Goal: Task Accomplishment & Management: Complete application form

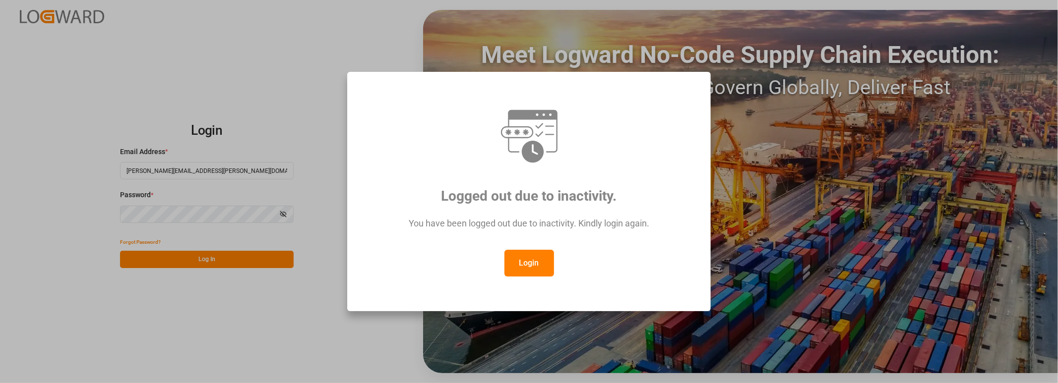
click at [536, 262] on button "Login" at bounding box center [529, 263] width 50 height 27
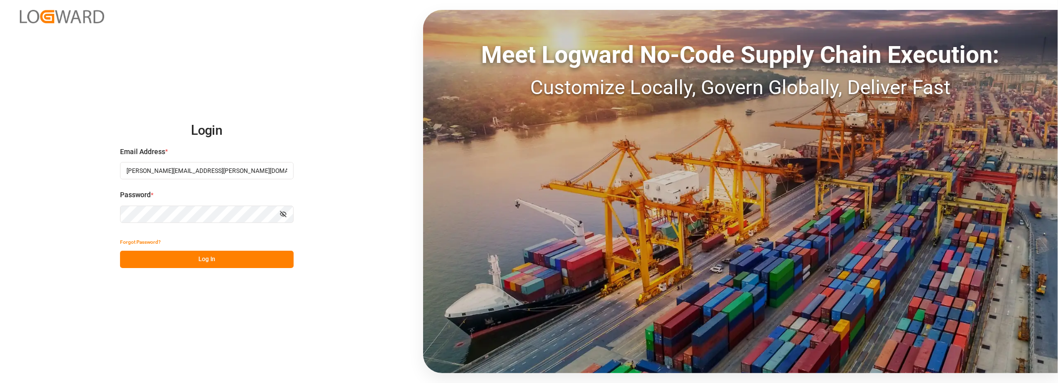
click at [229, 257] on button "Log In" at bounding box center [207, 259] width 174 height 17
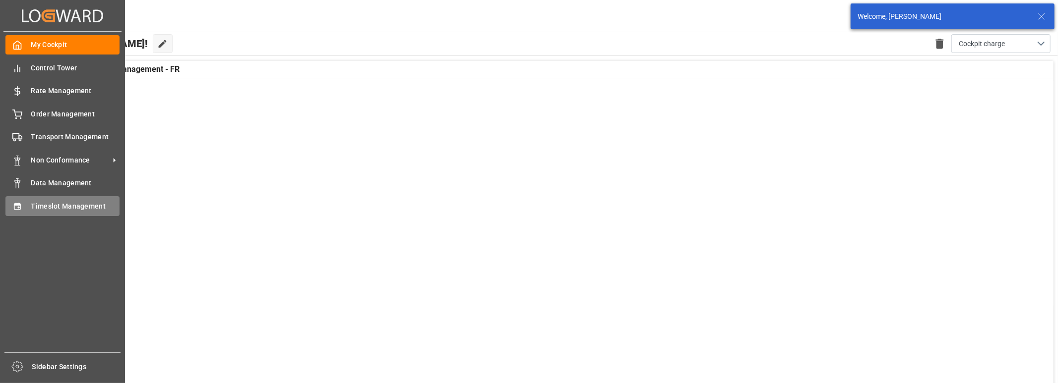
click at [25, 203] on div "Timeslot Management Timeslot Management" at bounding box center [62, 205] width 114 height 19
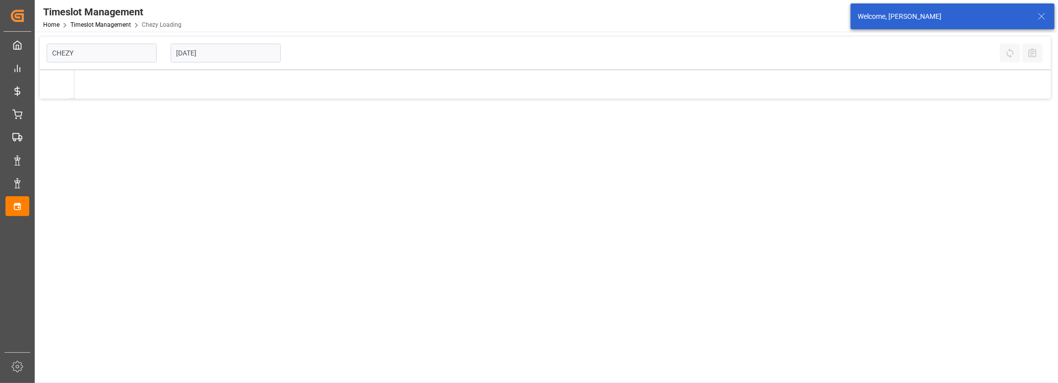
type input "Chezy Loading"
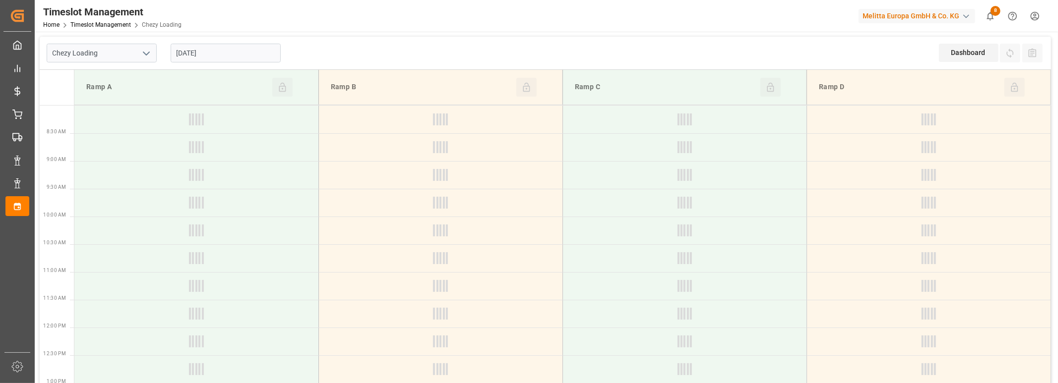
click at [261, 59] on input "[DATE]" at bounding box center [226, 53] width 110 height 19
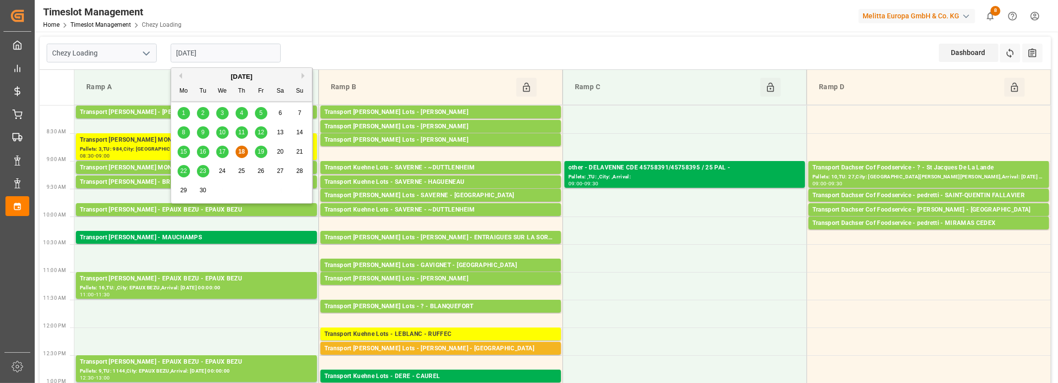
click at [86, 41] on div "Chezy Loading" at bounding box center [102, 53] width 124 height 33
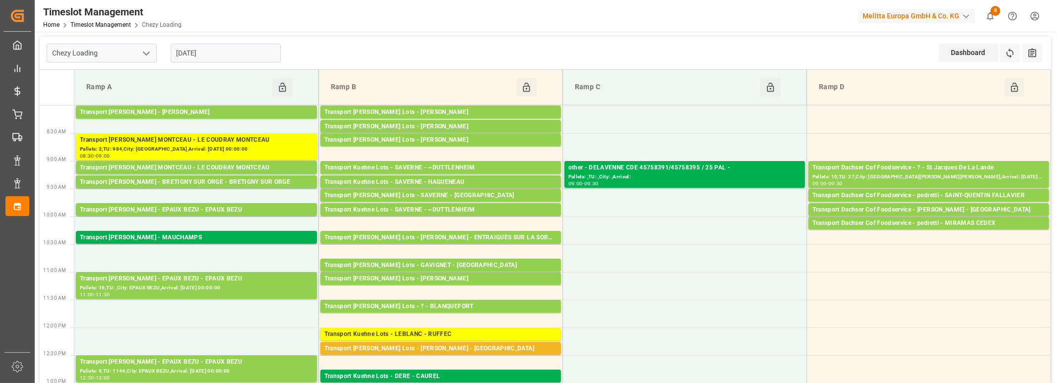
click at [241, 53] on input "[DATE]" at bounding box center [226, 53] width 110 height 19
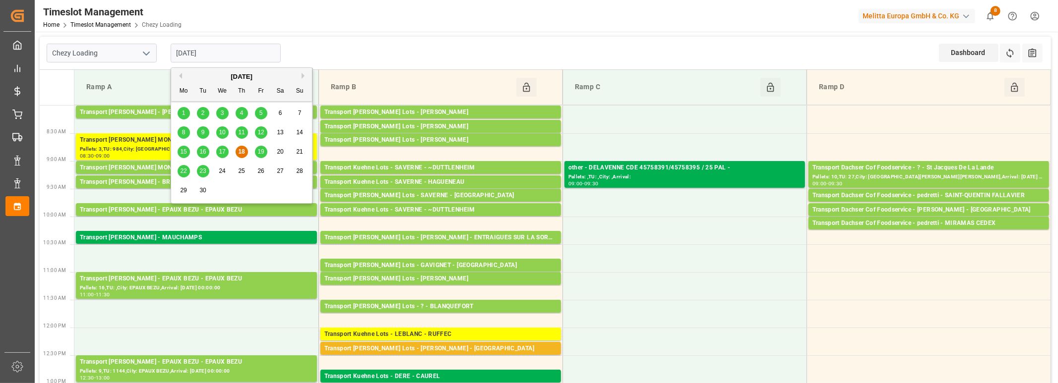
click at [237, 132] on div "11" at bounding box center [242, 133] width 12 height 12
type input "[DATE]"
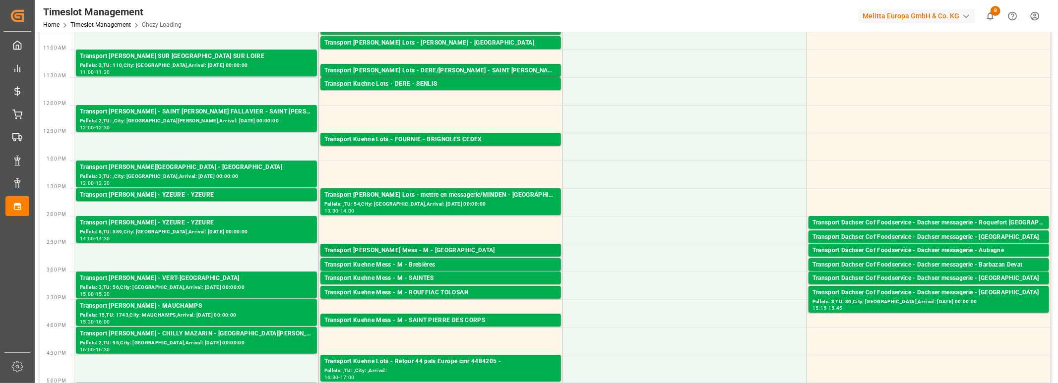
scroll to position [264, 0]
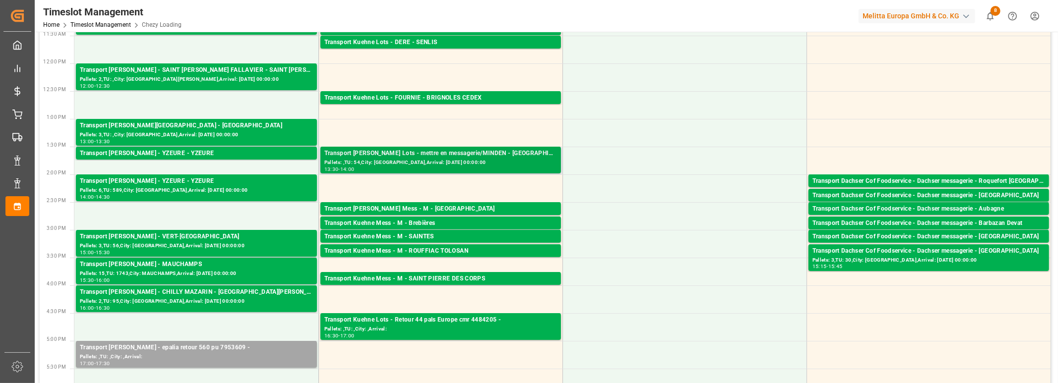
click at [481, 156] on div "Transport [PERSON_NAME] Lots - mettre en messagerie/MINDEN - [GEOGRAPHIC_DATA]" at bounding box center [440, 154] width 233 height 10
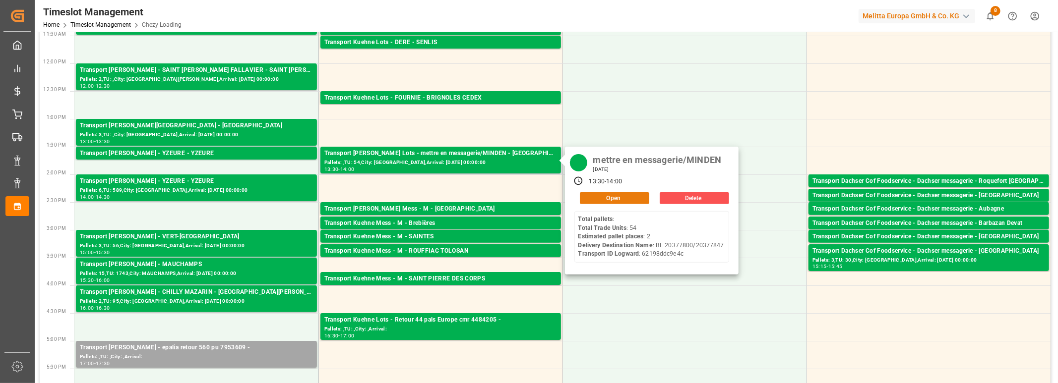
click at [614, 195] on button "Open" at bounding box center [614, 198] width 69 height 12
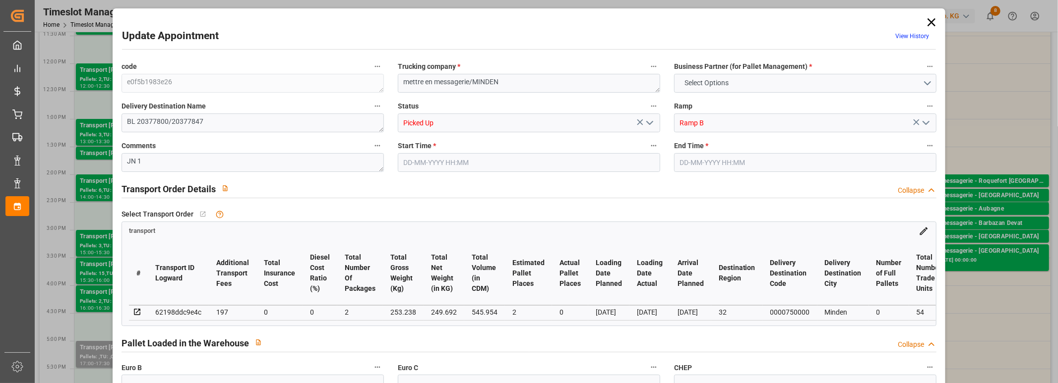
type input "0"
type input "1"
type input "0"
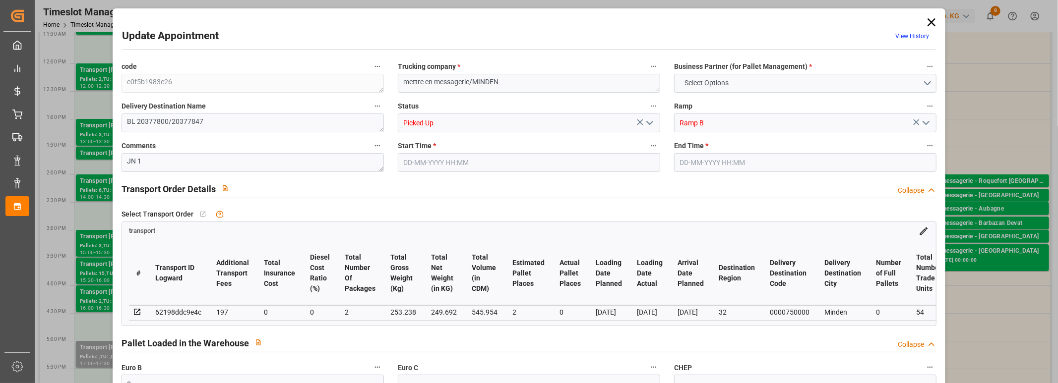
type input "0"
type input "2"
type input "0"
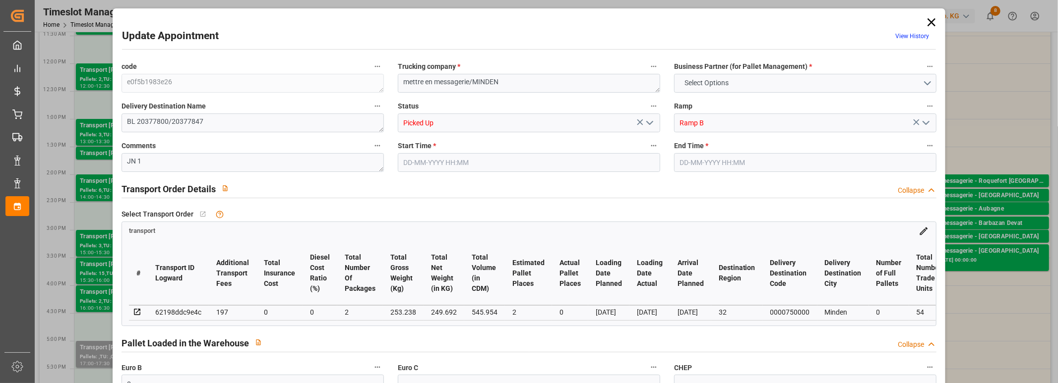
type input "197"
type input "0"
type input "2"
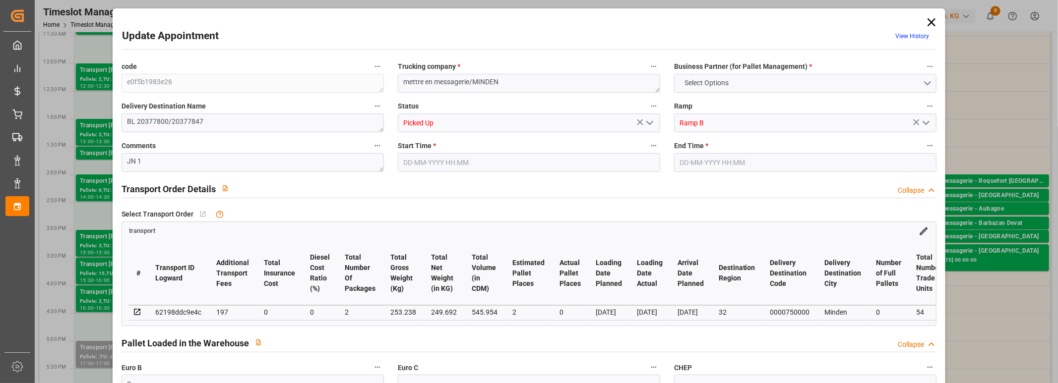
type input "249.692"
type input "299.238"
type input "545.954"
type input "32"
type input "0"
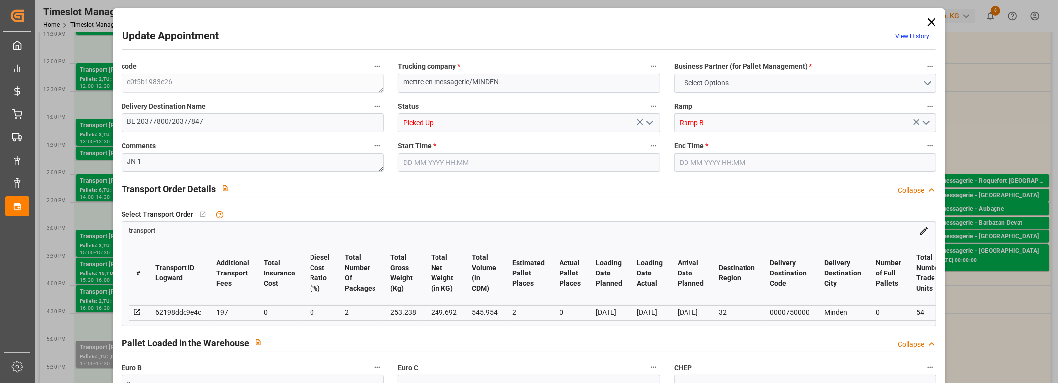
type input "54"
type input "2"
type input "101"
type input "253.238"
type input "0"
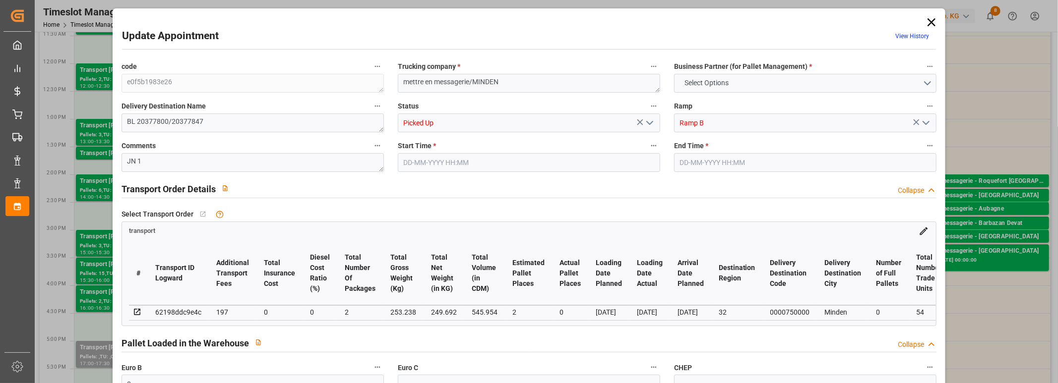
type input "4710.8598"
type input "0"
type input "21"
type input "35"
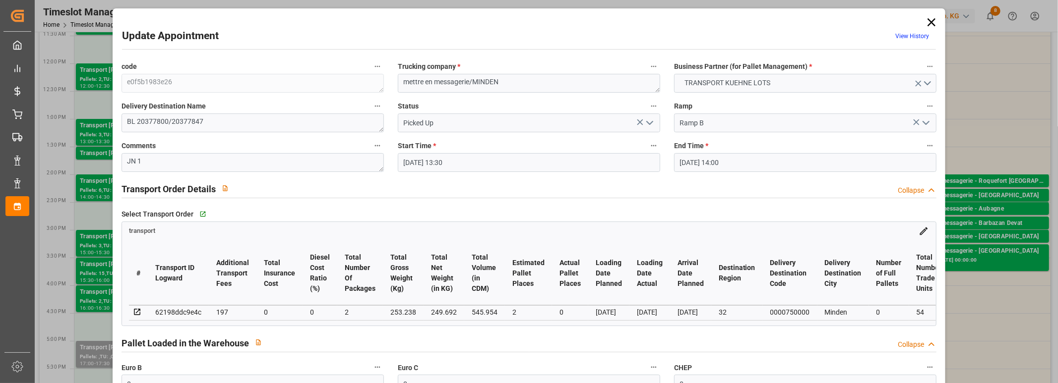
type input "[DATE] 13:30"
type input "[DATE] 14:00"
type input "[DATE] 13:41"
type input "[DATE] 13:40"
type input "[DATE]"
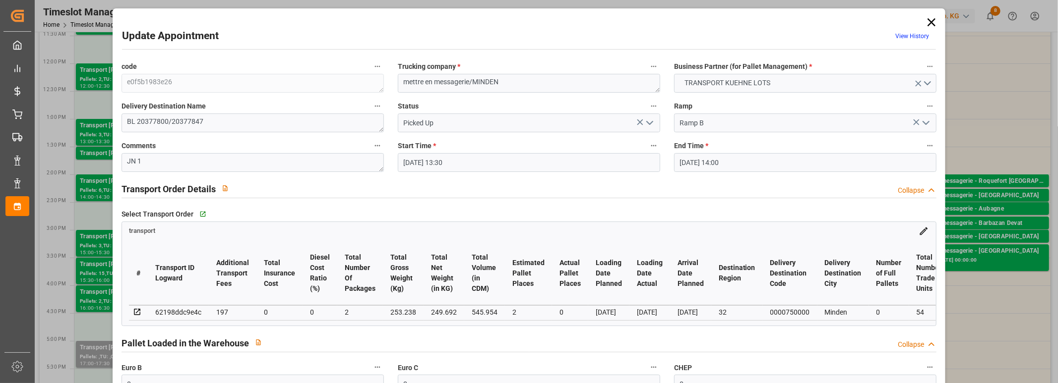
type input "[DATE]"
drag, startPoint x: 276, startPoint y: 125, endPoint x: 133, endPoint y: 122, distance: 142.9
click at [133, 122] on textarea "BL 20377800/20377847" at bounding box center [252, 123] width 262 height 19
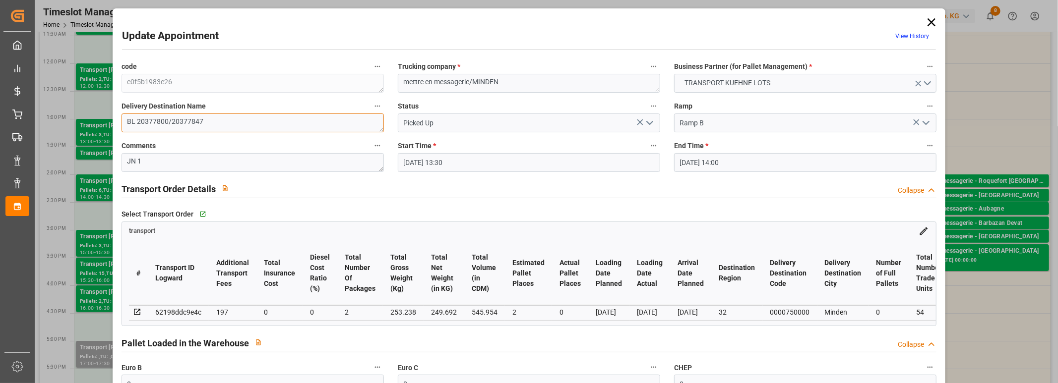
click at [133, 119] on textarea "BL 20377800/20377847" at bounding box center [252, 123] width 262 height 19
drag, startPoint x: 215, startPoint y: 120, endPoint x: 189, endPoint y: 121, distance: 26.3
click at [214, 120] on textarea "BL 20377800/20377847" at bounding box center [252, 123] width 262 height 19
click at [978, 119] on div "Update Appointment View History code e0f5b1983e26 Trucking company * mettre en …" at bounding box center [529, 191] width 1058 height 383
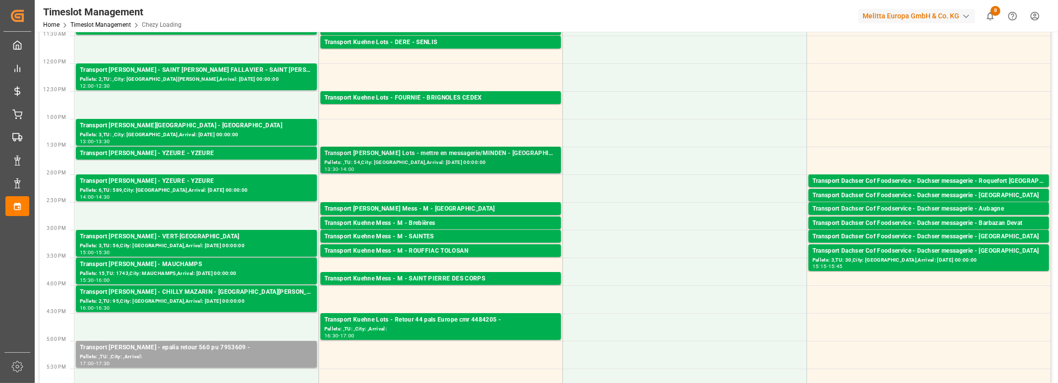
click at [494, 160] on div "Pallets: ,TU: 54,City: [GEOGRAPHIC_DATA],Arrival: [DATE] 00:00:00" at bounding box center [440, 163] width 233 height 8
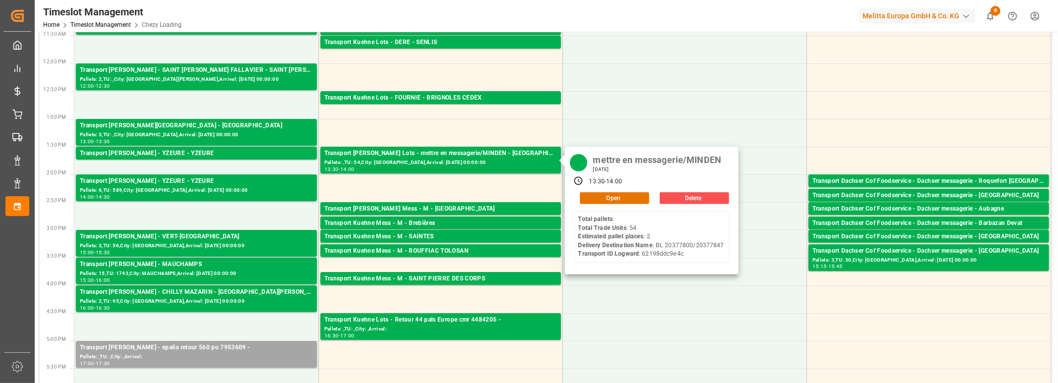
click at [621, 204] on div "mettre en messagerie/[GEOGRAPHIC_DATA] [DATE] 13:30 - 14:00 Open Delete Total p…" at bounding box center [652, 211] width 174 height 128
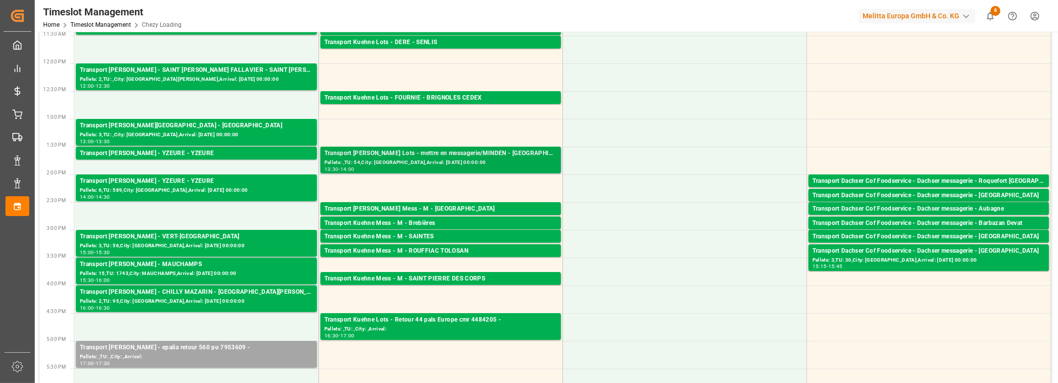
click at [518, 164] on div "Pallets: ,TU: 54,City: [GEOGRAPHIC_DATA],Arrival: [DATE] 00:00:00" at bounding box center [440, 163] width 233 height 8
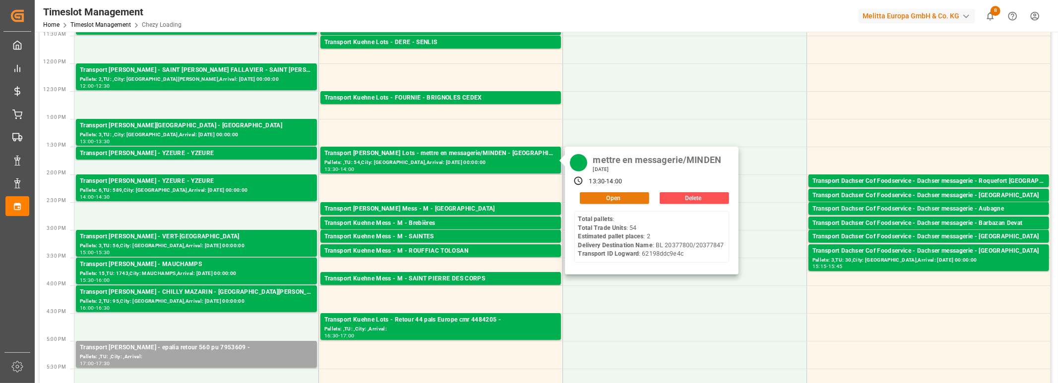
click at [596, 196] on button "Open" at bounding box center [614, 198] width 69 height 12
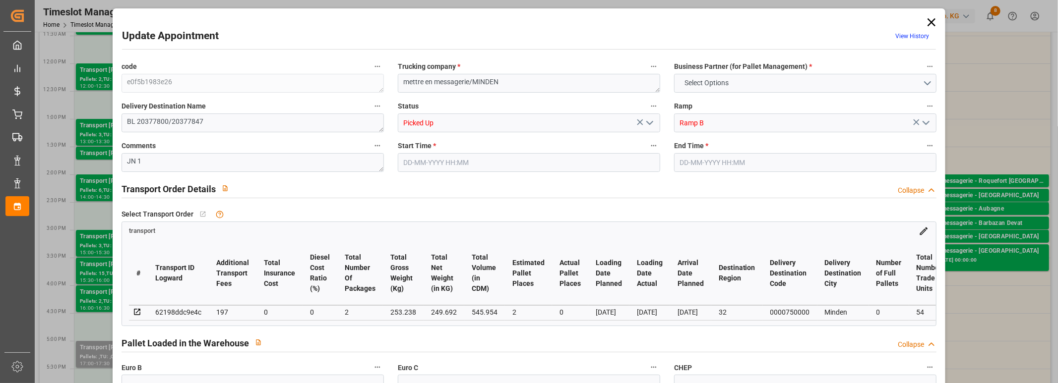
type input "0"
type input "1"
type input "0"
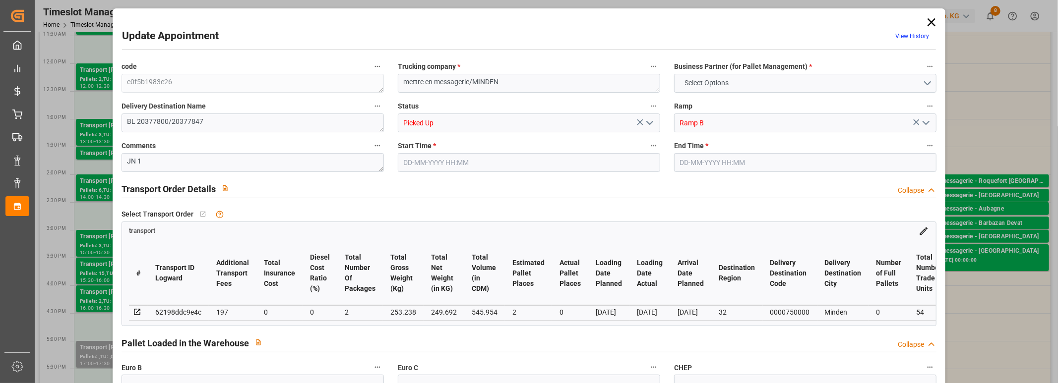
type input "0"
type input "2"
type input "0"
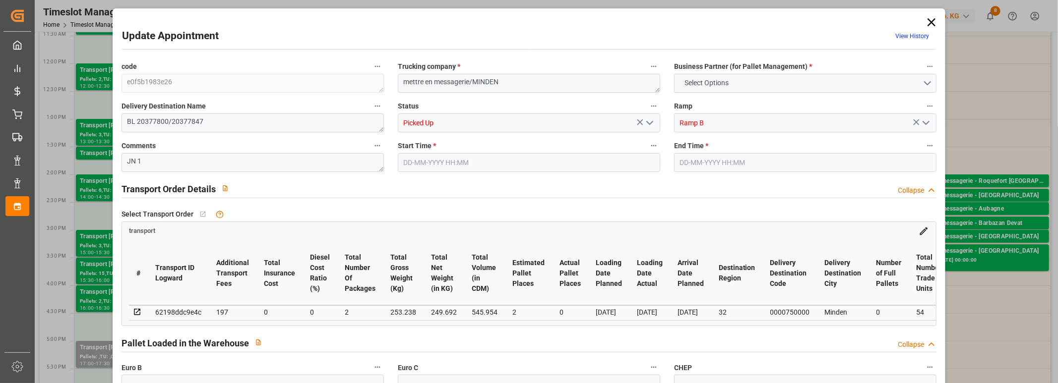
type input "197"
type input "0"
type input "2"
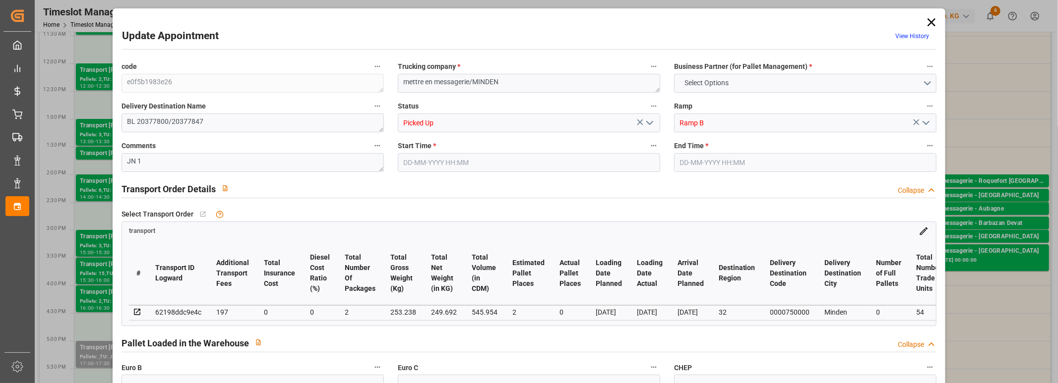
type input "249.692"
type input "299.238"
type input "545.954"
type input "32"
type input "0"
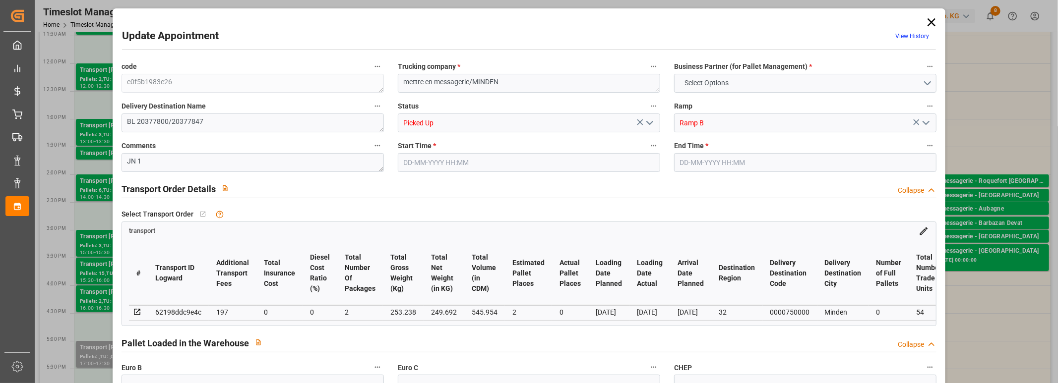
type input "54"
type input "2"
type input "101"
type input "253.238"
type input "0"
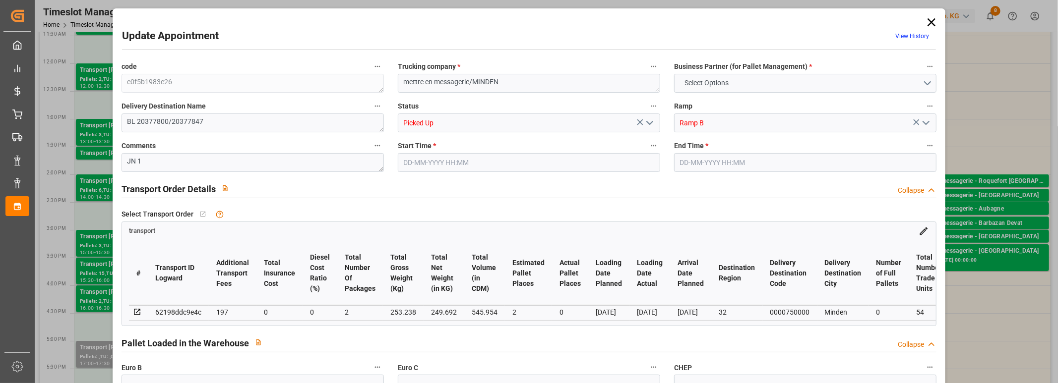
type input "4710.8598"
type input "0"
type input "21"
type input "35"
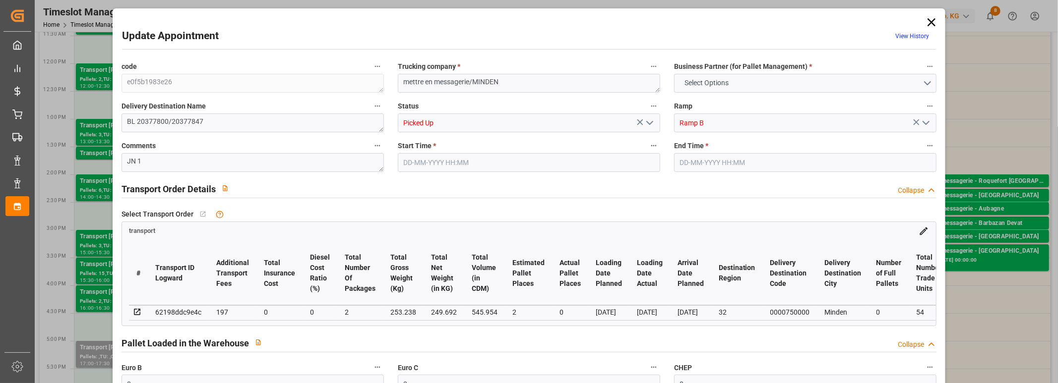
type input "[DATE] 13:30"
type input "[DATE] 14:00"
type input "[DATE] 13:41"
type input "[DATE] 13:40"
type input "[DATE]"
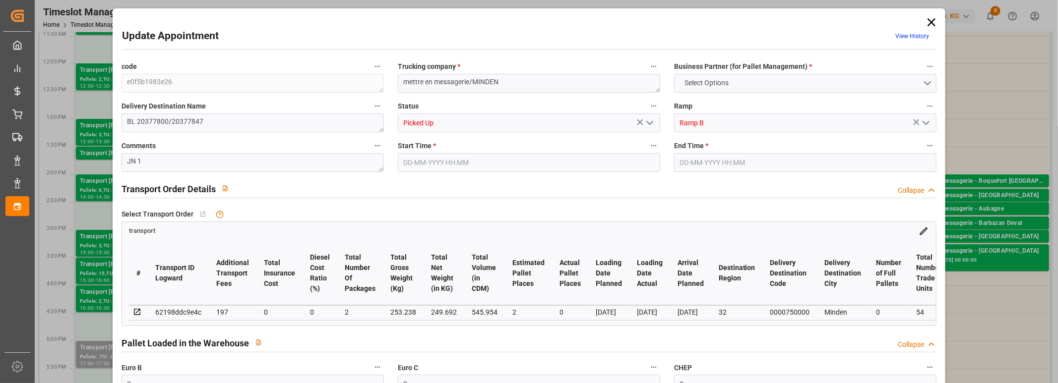
type input "[DATE]"
click at [924, 24] on icon at bounding box center [931, 22] width 14 height 14
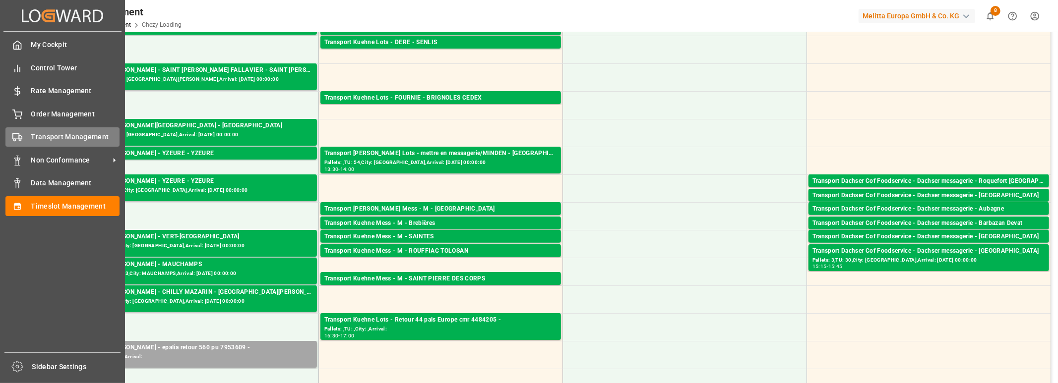
click at [34, 133] on span "Transport Management" at bounding box center [75, 137] width 89 height 10
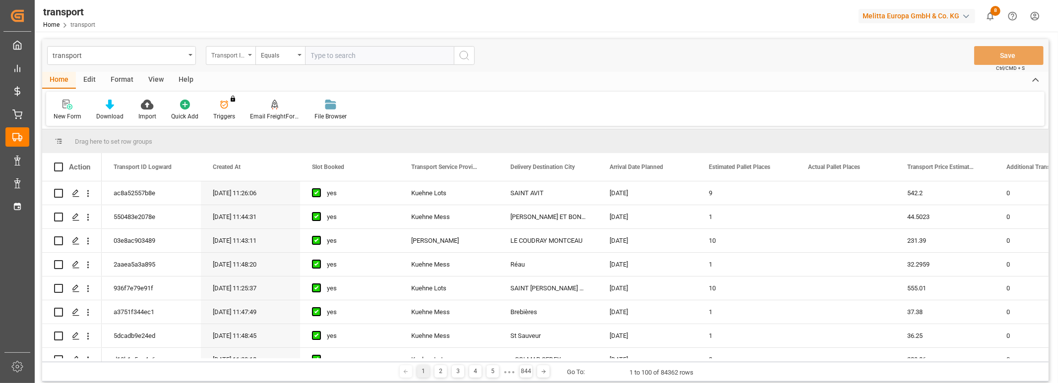
click at [248, 56] on div "Transport ID Logward" at bounding box center [231, 55] width 50 height 19
type input "loadin"
click at [233, 118] on div "Loading Date Actual" at bounding box center [280, 122] width 148 height 21
click at [346, 54] on input "text" at bounding box center [379, 55] width 149 height 19
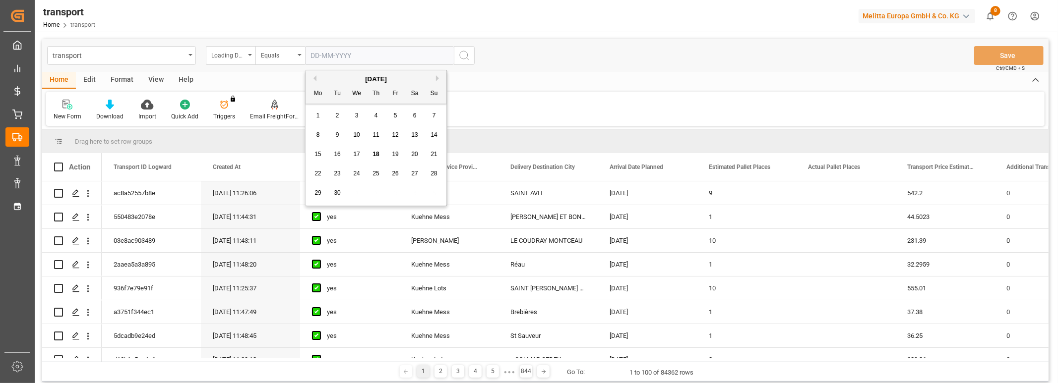
click at [358, 154] on span "17" at bounding box center [356, 154] width 6 height 7
type input "[DATE]"
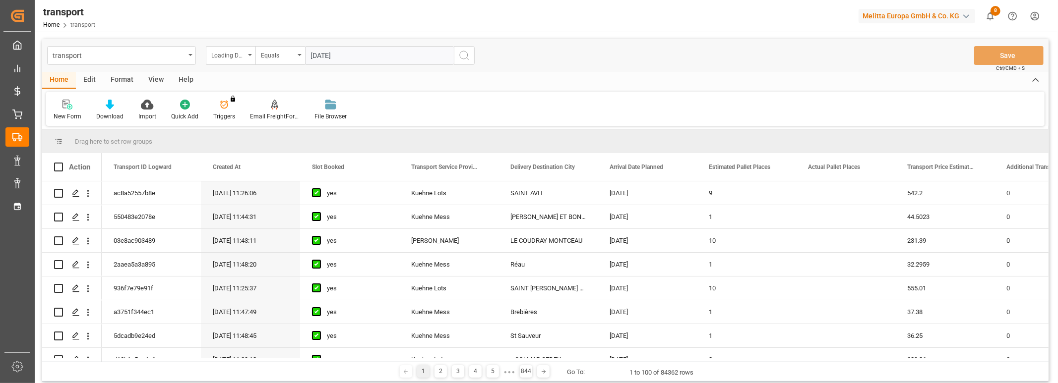
click at [467, 58] on icon "search button" at bounding box center [464, 56] width 12 height 12
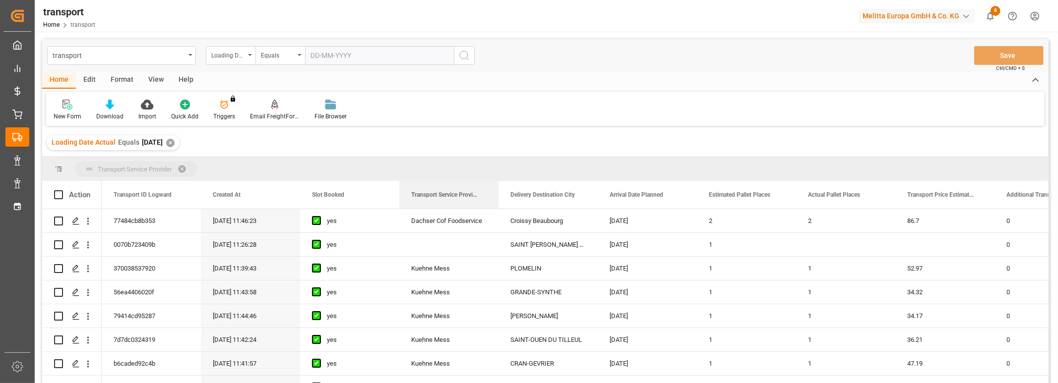
drag, startPoint x: 455, startPoint y: 198, endPoint x: 355, endPoint y: 167, distance: 104.9
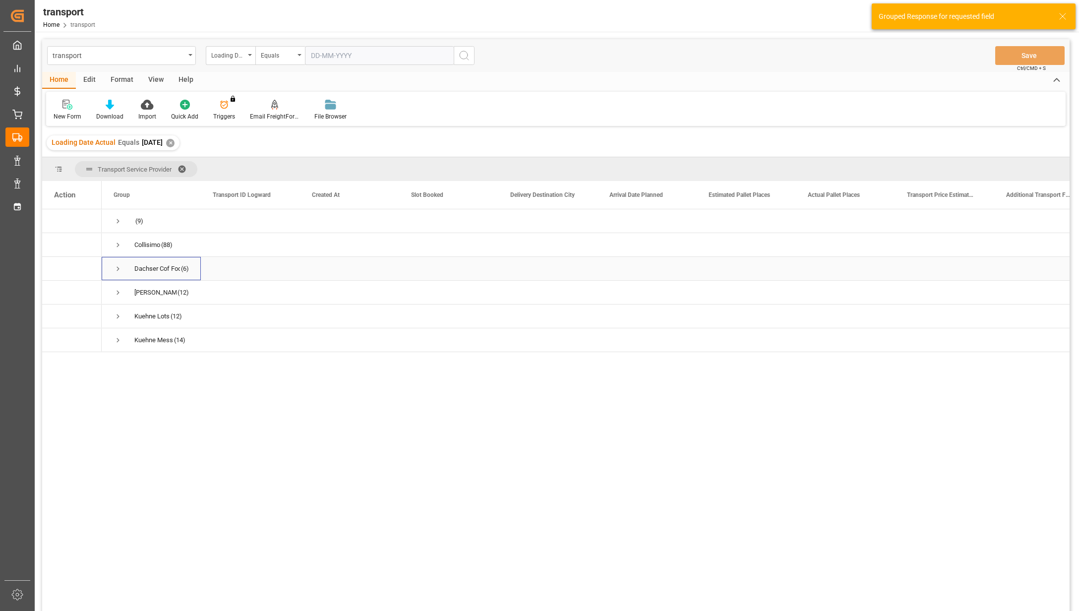
click at [114, 266] on span "Press SPACE to select this row." at bounding box center [118, 268] width 9 height 9
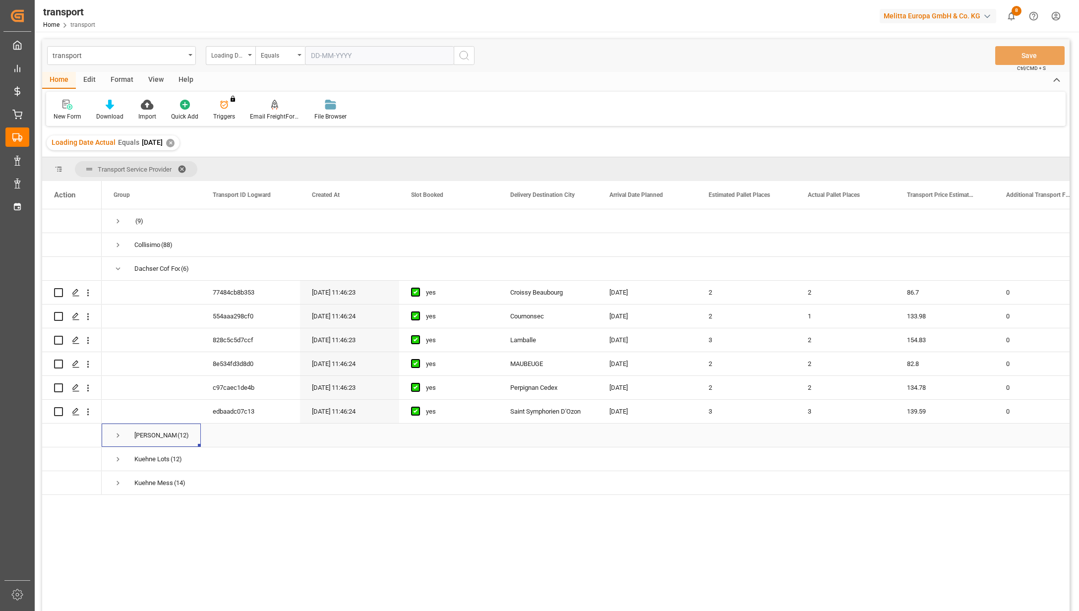
click at [120, 383] on span "Press SPACE to select this row." at bounding box center [118, 435] width 9 height 9
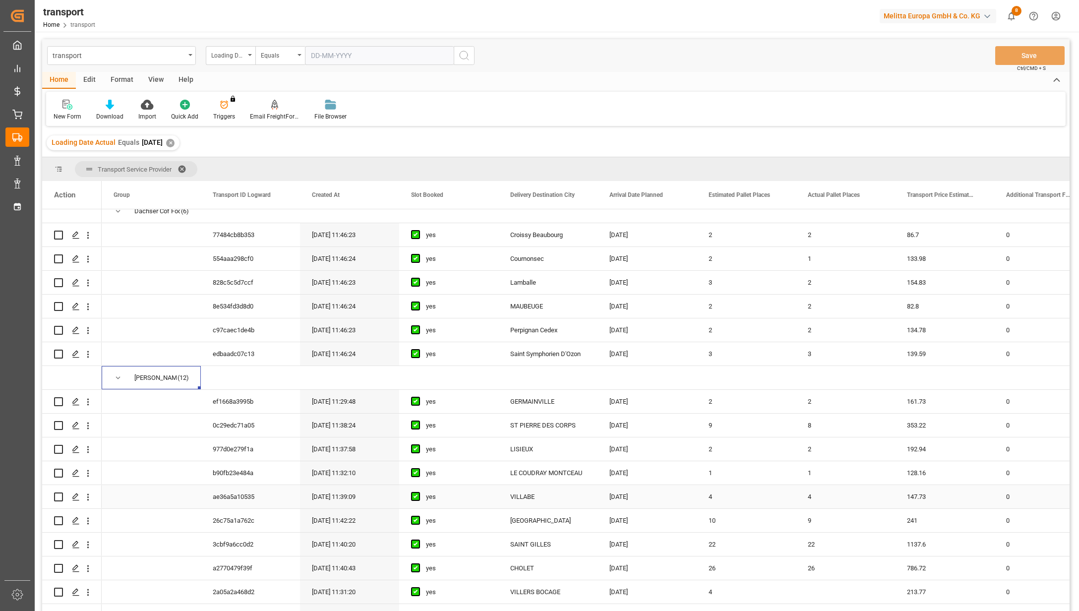
scroll to position [170, 0]
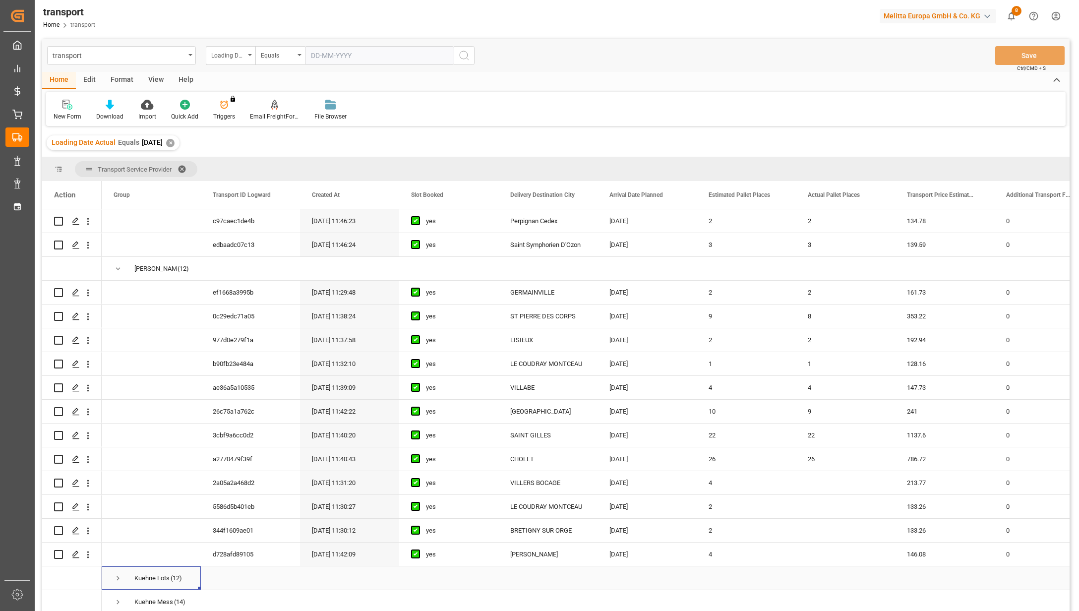
click at [120, 383] on span "Press SPACE to select this row." at bounding box center [118, 578] width 9 height 9
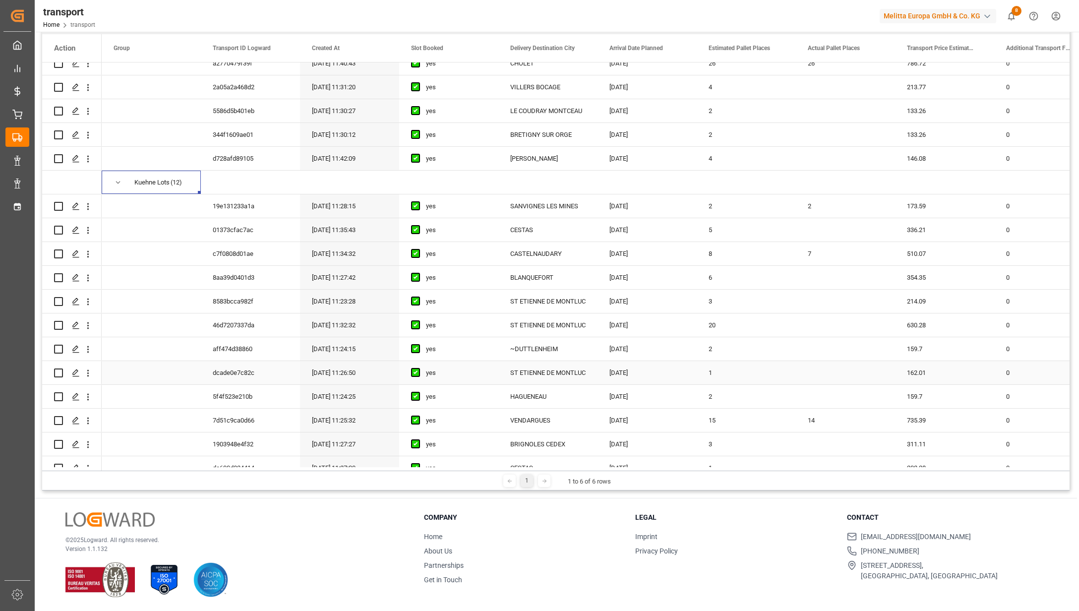
scroll to position [455, 0]
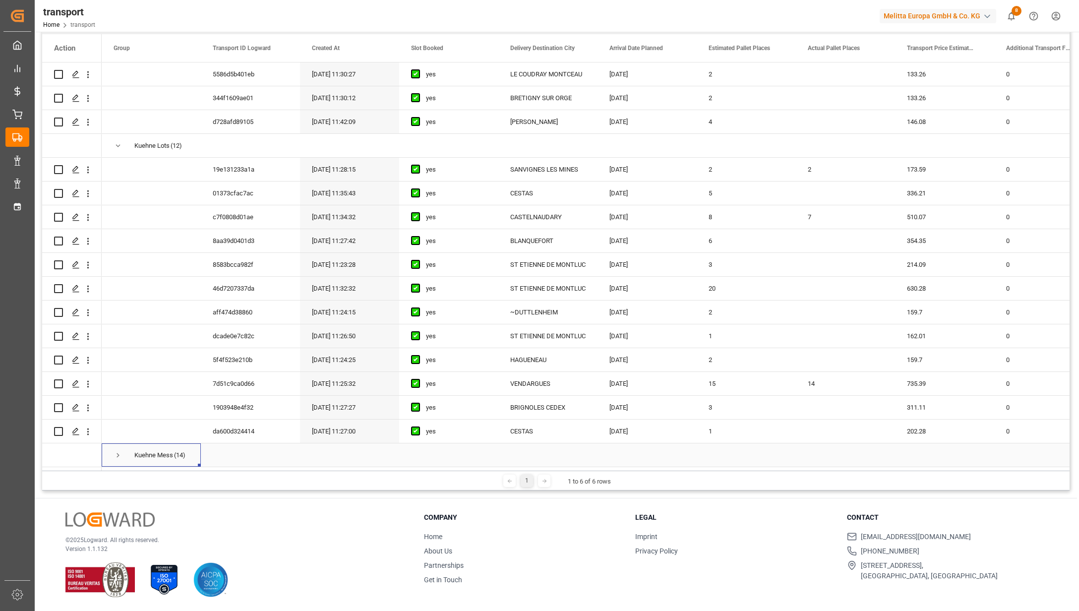
click at [118, 383] on span "Press SPACE to select this row." at bounding box center [118, 455] width 9 height 9
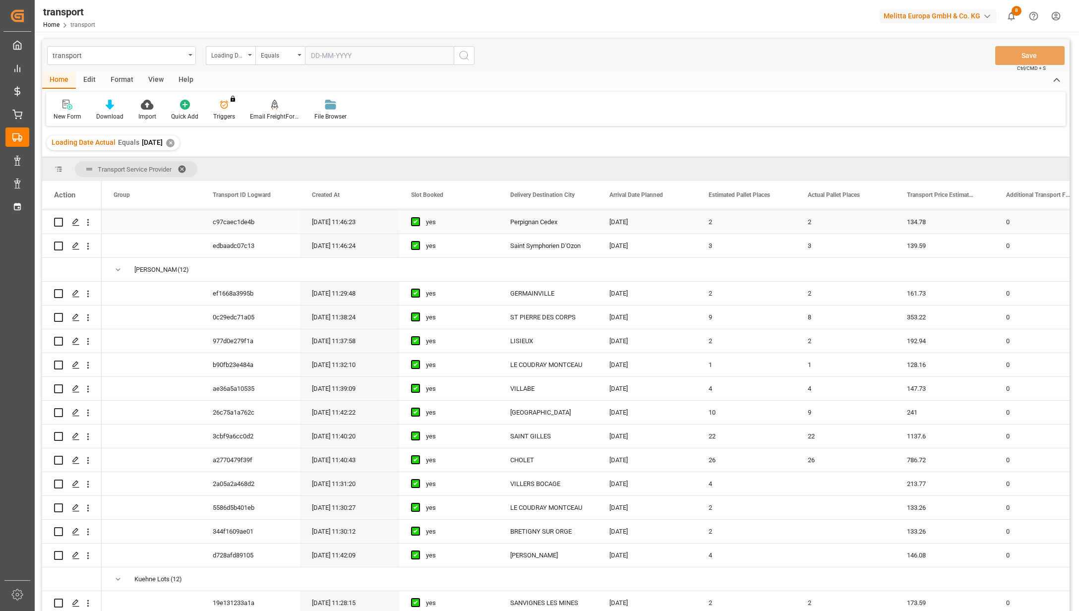
scroll to position [198, 0]
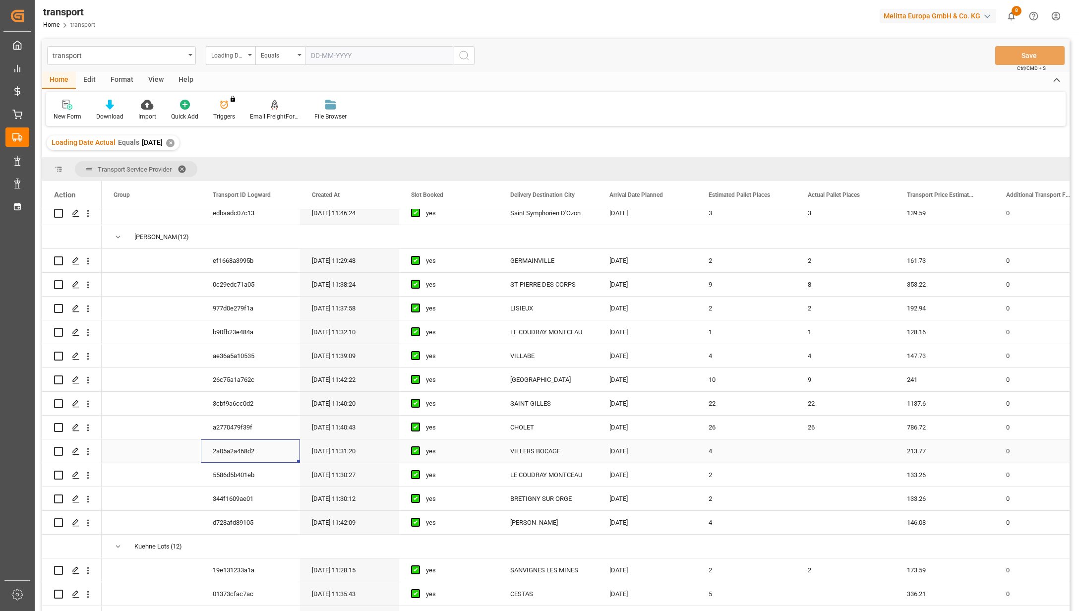
click at [223, 383] on div "2a05a2a468d2" at bounding box center [250, 450] width 99 height 23
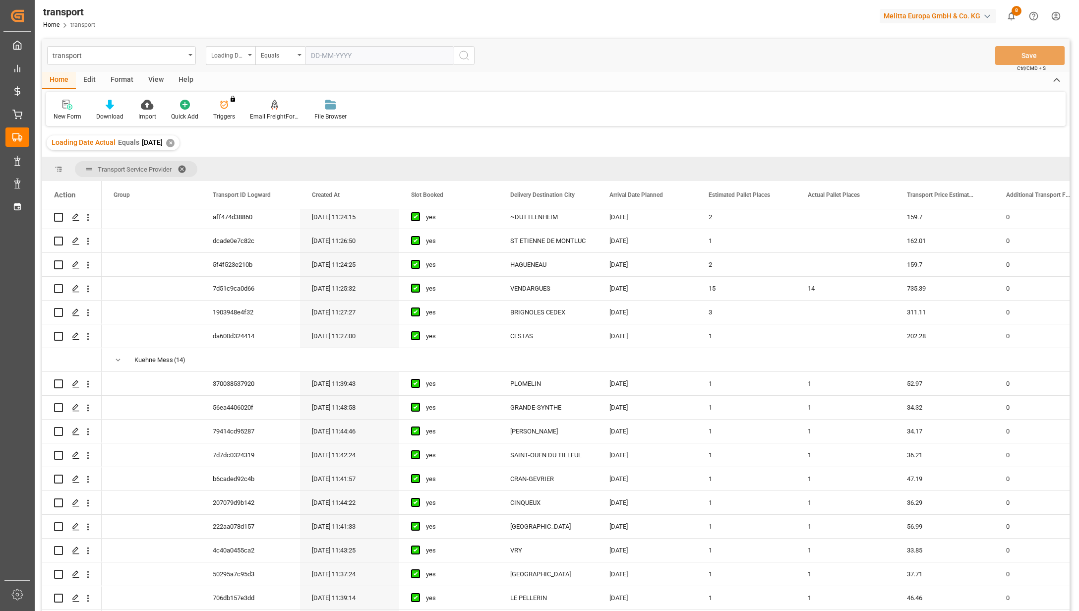
scroll to position [788, 0]
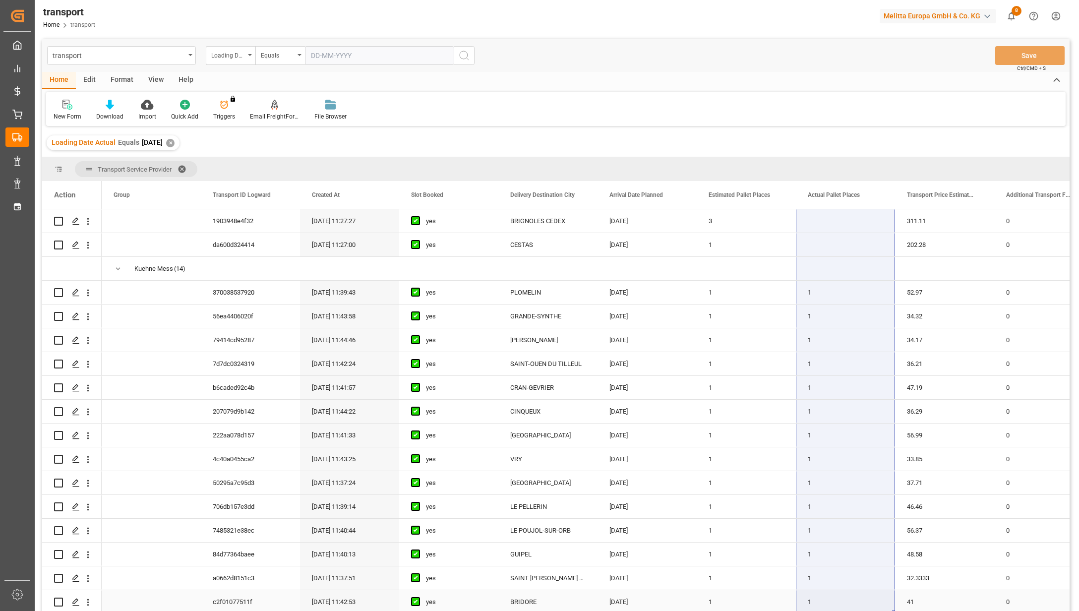
drag, startPoint x: 806, startPoint y: 283, endPoint x: 843, endPoint y: 588, distance: 307.7
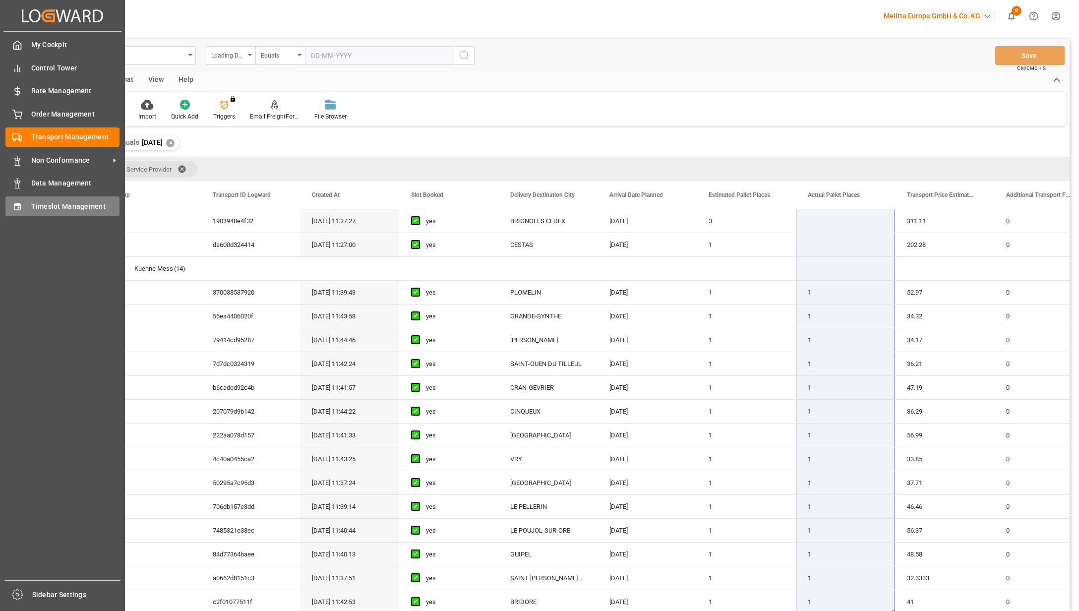
click at [23, 205] on div "Timeslot Management Timeslot Management" at bounding box center [62, 205] width 114 height 19
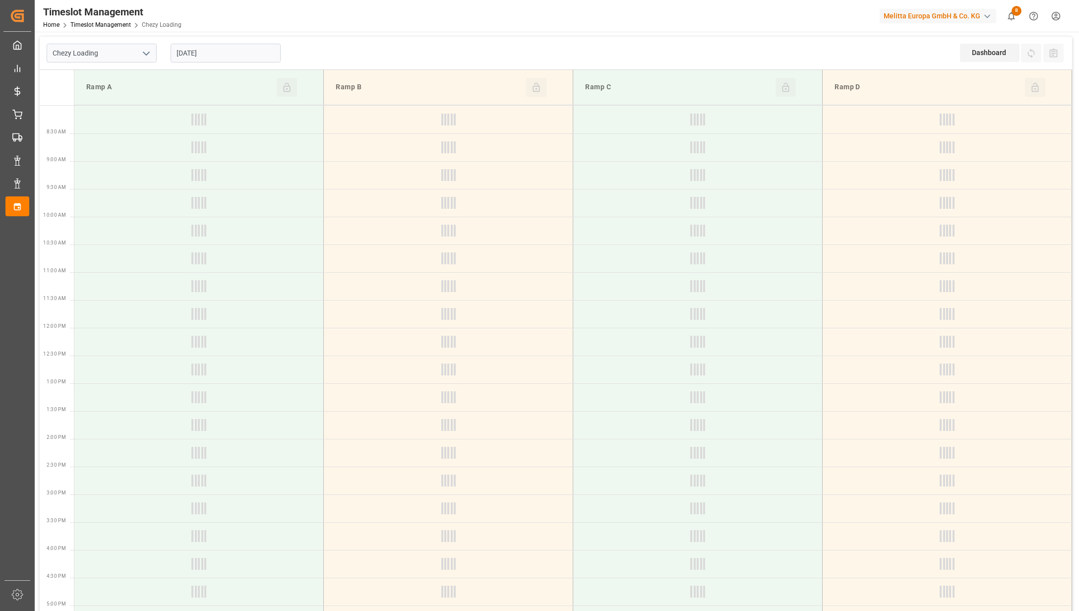
click at [148, 52] on icon "open menu" at bounding box center [146, 54] width 12 height 12
click at [123, 90] on div "Chezy Unloading" at bounding box center [101, 97] width 109 height 22
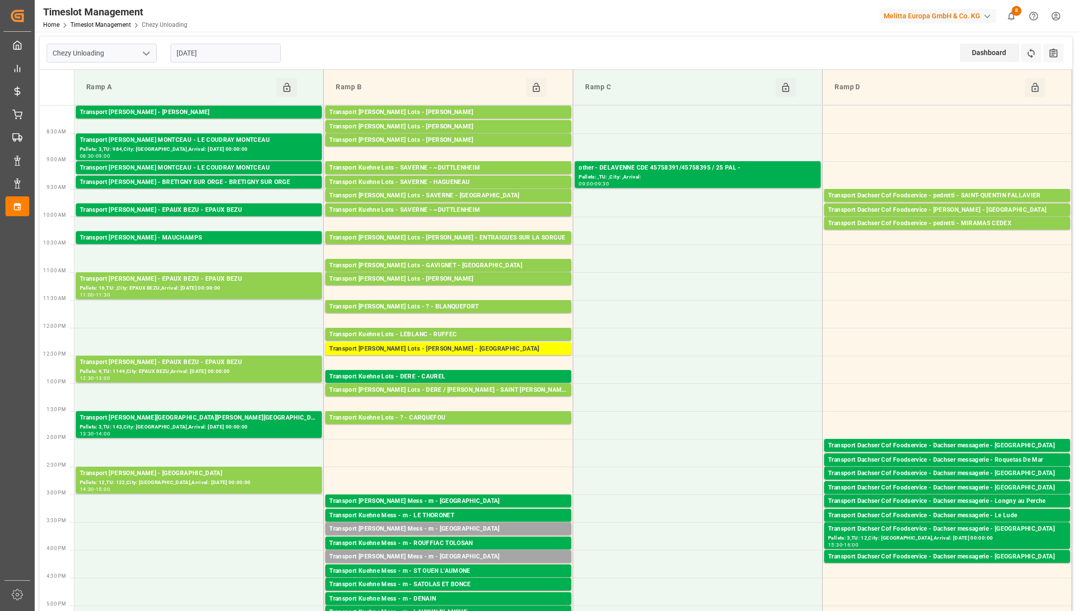
click at [143, 51] on icon "open menu" at bounding box center [146, 54] width 12 height 12
click at [128, 77] on div "Chezy Loading" at bounding box center [101, 75] width 109 height 22
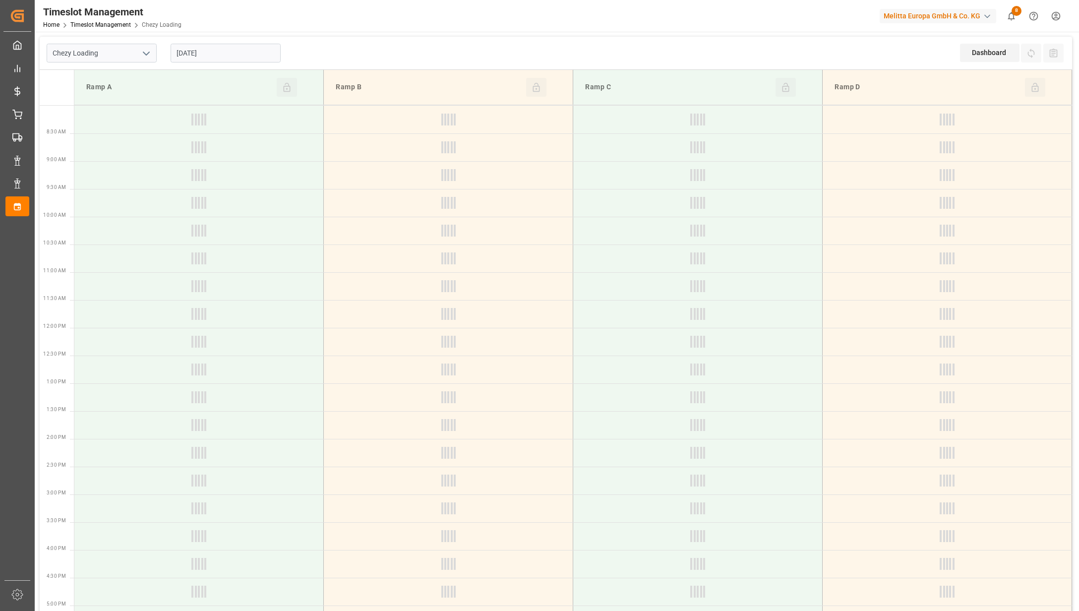
click at [143, 51] on icon "open menu" at bounding box center [146, 54] width 12 height 12
click at [128, 94] on div "Chezy Unloading" at bounding box center [101, 97] width 109 height 22
type input "Chezy Unloading"
